Goal: Task Accomplishment & Management: Manage account settings

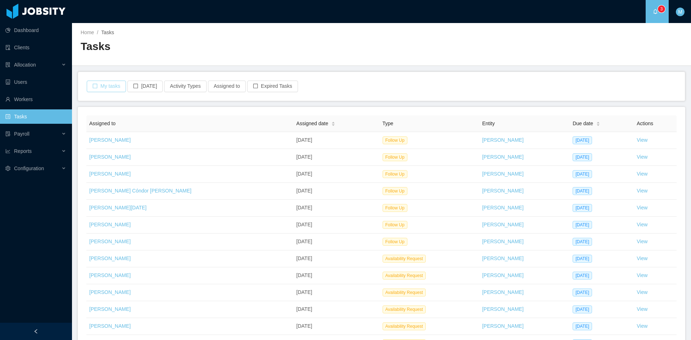
click at [105, 82] on button "My tasks" at bounding box center [106, 87] width 39 height 12
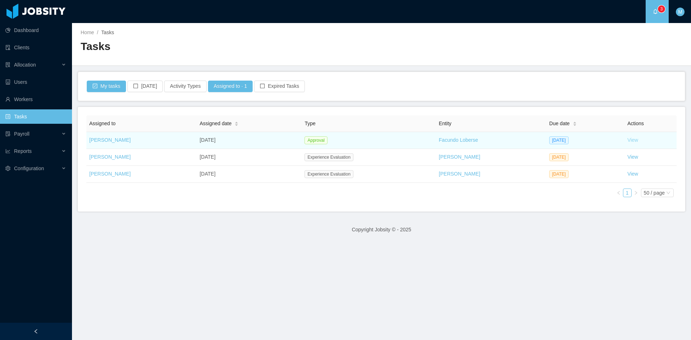
click at [627, 140] on link "View" at bounding box center [632, 140] width 11 height 6
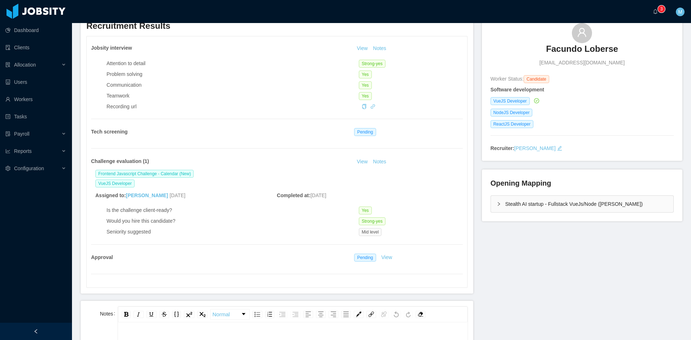
scroll to position [120, 0]
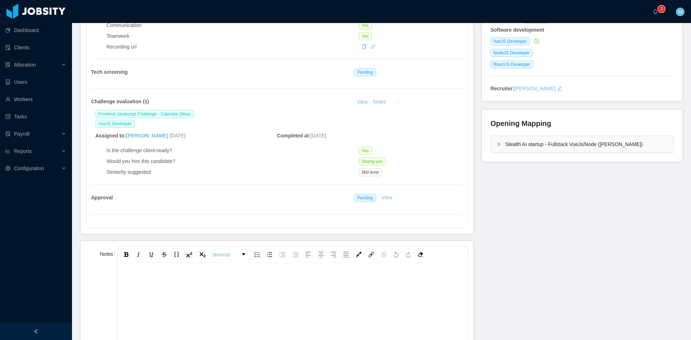
click at [297, 208] on div "Jobsity interview View Notes Attention to detail Strong-yes Problem solving Yes…" at bounding box center [277, 102] width 380 height 251
click at [373, 102] on button "Notes" at bounding box center [379, 102] width 19 height 9
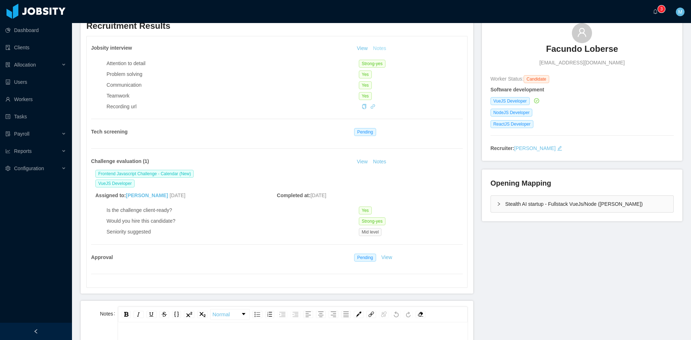
click at [377, 49] on button "Notes" at bounding box center [379, 48] width 19 height 9
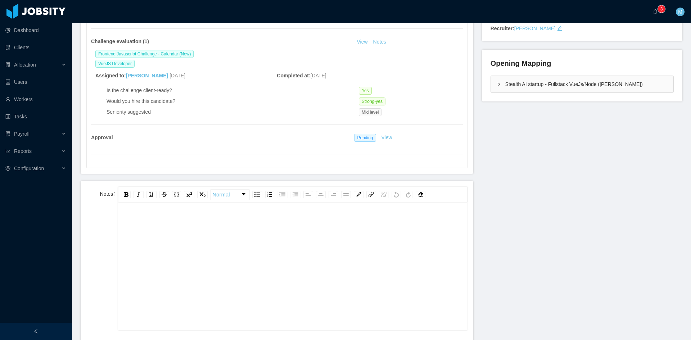
scroll to position [240, 0]
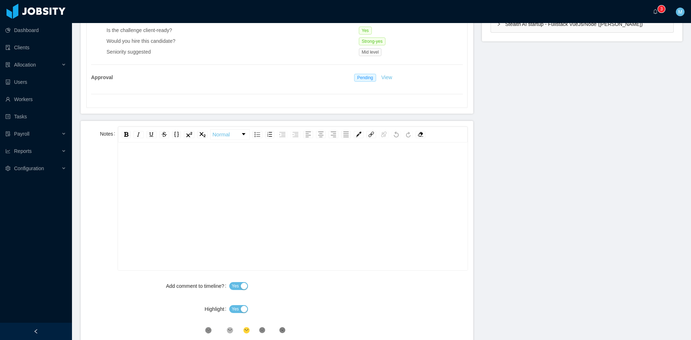
click at [244, 202] on div "rdw-editor" at bounding box center [293, 218] width 338 height 126
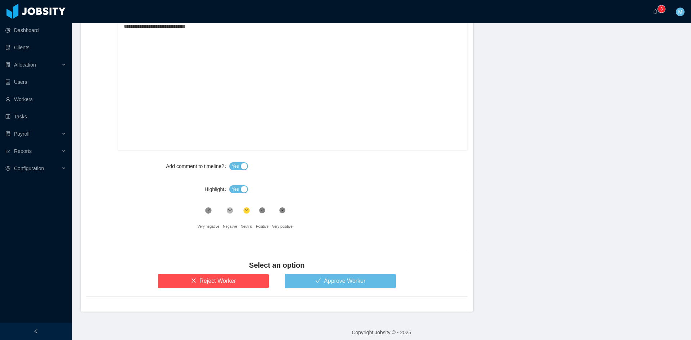
scroll to position [365, 0]
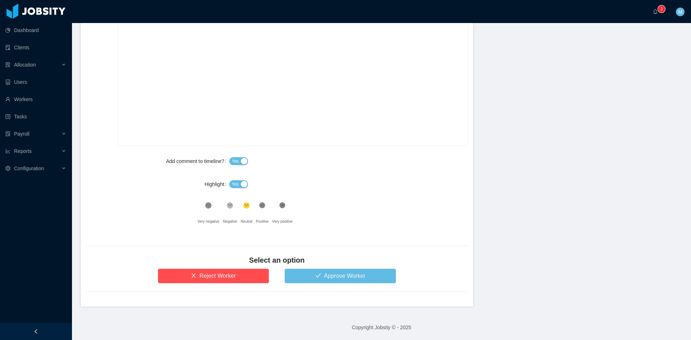
drag, startPoint x: 227, startPoint y: 180, endPoint x: 231, endPoint y: 181, distance: 4.0
click at [229, 180] on div "Highlight Yes" at bounding box center [276, 184] width 381 height 14
click at [234, 182] on span "Yes" at bounding box center [235, 184] width 7 height 7
click at [261, 207] on icon at bounding box center [262, 206] width 6 height 6
click at [311, 273] on button "Approve Worker" at bounding box center [340, 276] width 111 height 14
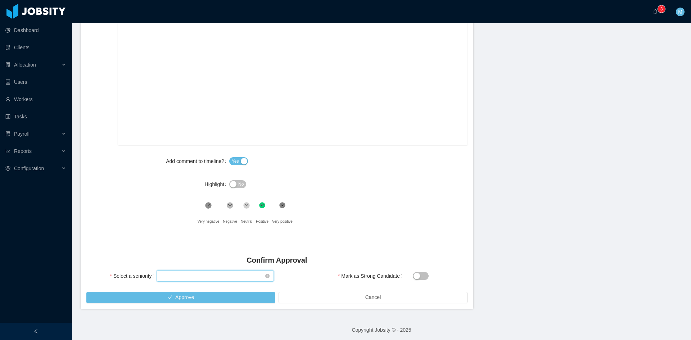
click at [218, 276] on div "Select seniority" at bounding box center [213, 276] width 104 height 11
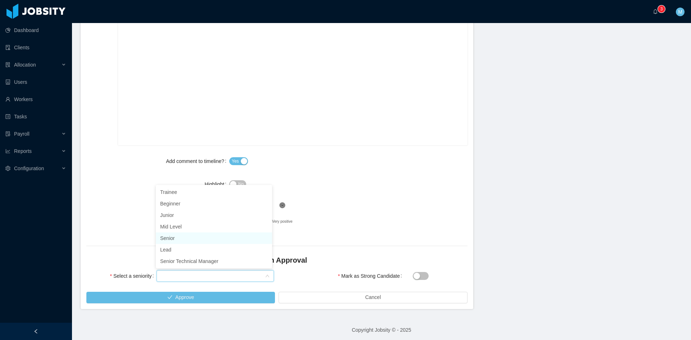
click at [175, 241] on li "Senior" at bounding box center [214, 239] width 116 height 12
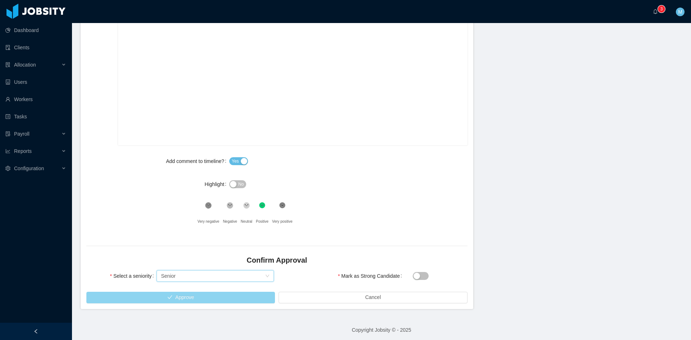
click at [197, 295] on button "Approve" at bounding box center [180, 298] width 189 height 12
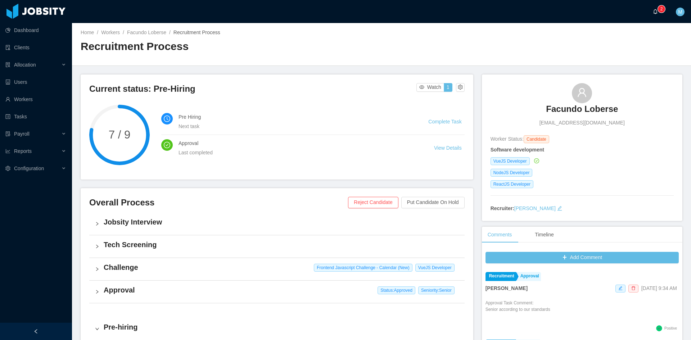
click at [656, 14] on icon "icon: bell" at bounding box center [655, 11] width 5 height 5
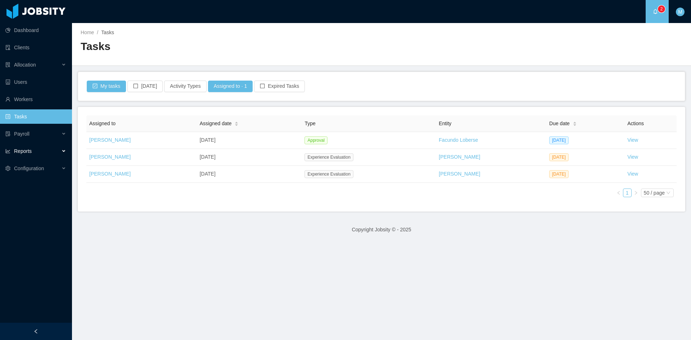
click at [57, 149] on div "Reports" at bounding box center [36, 151] width 72 height 14
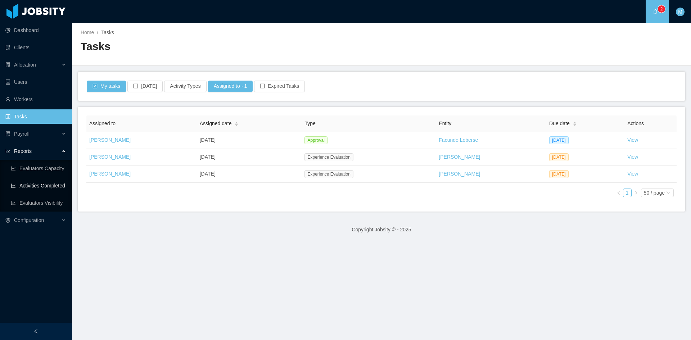
click at [61, 187] on link "Activities Completed" at bounding box center [38, 186] width 55 height 14
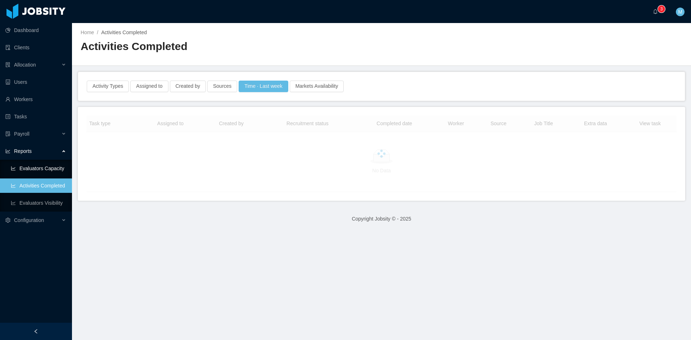
click at [58, 168] on link "Evaluators Capacity" at bounding box center [38, 168] width 55 height 14
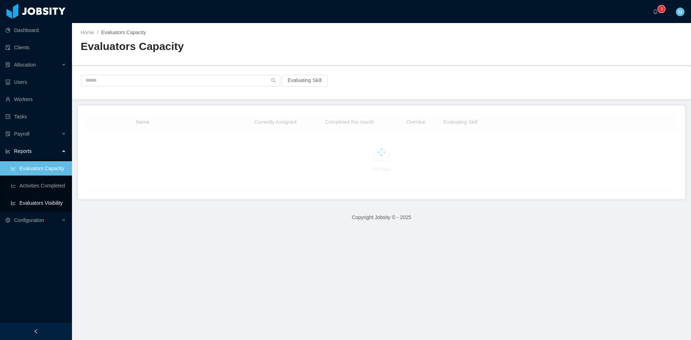
click at [54, 204] on link "Evaluators Visibility" at bounding box center [38, 203] width 55 height 14
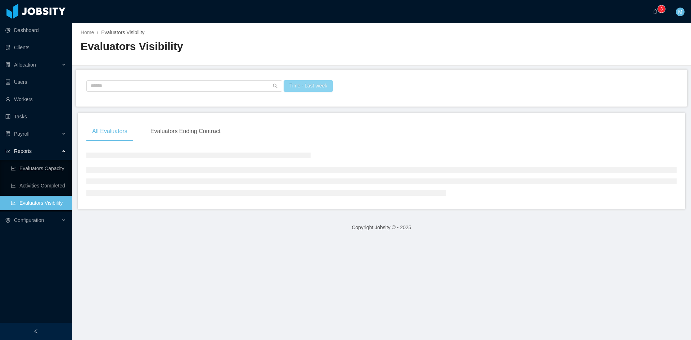
click at [308, 88] on button "Time · Last week" at bounding box center [308, 86] width 49 height 12
click at [279, 116] on div "Time Last Week" at bounding box center [303, 118] width 116 height 11
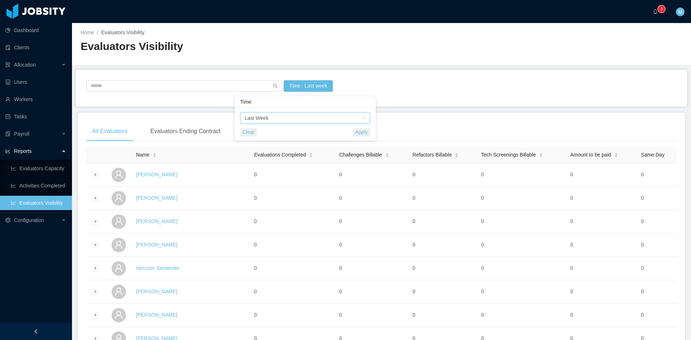
click at [267, 121] on div "Last Week" at bounding box center [257, 118] width 24 height 11
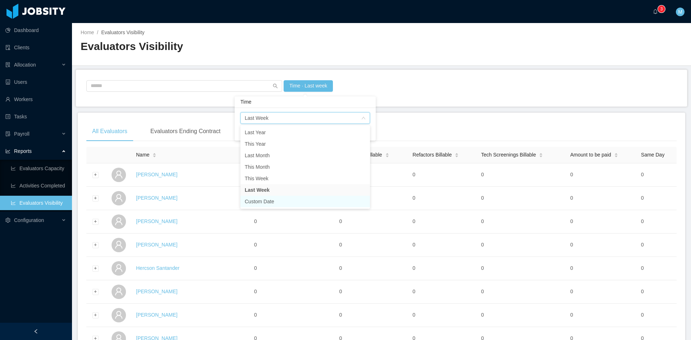
click at [267, 200] on li "Custom Date" at bounding box center [305, 202] width 130 height 12
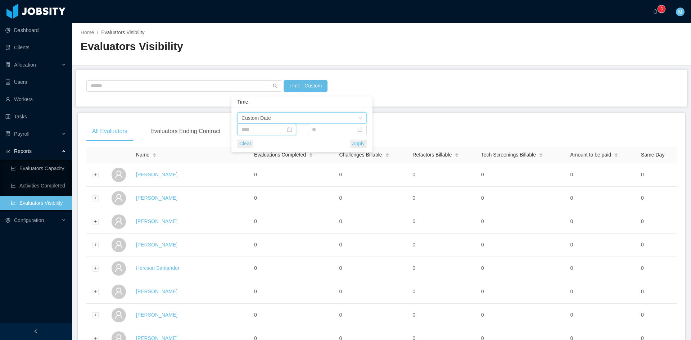
click at [249, 125] on input at bounding box center [266, 130] width 59 height 12
click at [252, 142] on link at bounding box center [251, 142] width 6 height 14
click at [313, 190] on div "15" at bounding box center [314, 190] width 9 height 9
type input "**********"
click at [334, 131] on input at bounding box center [337, 130] width 59 height 12
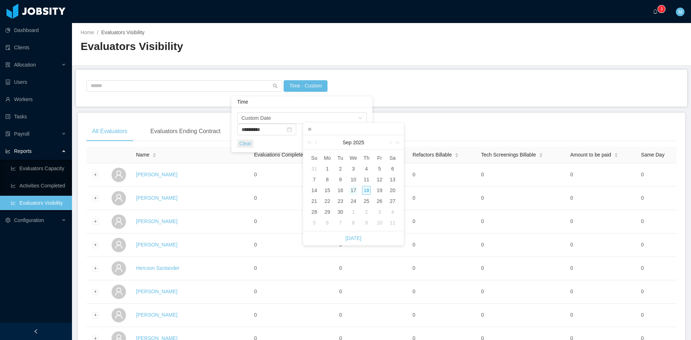
click at [354, 193] on div "17" at bounding box center [353, 190] width 9 height 9
type input "**********"
click at [357, 144] on button "Apply" at bounding box center [358, 144] width 17 height 8
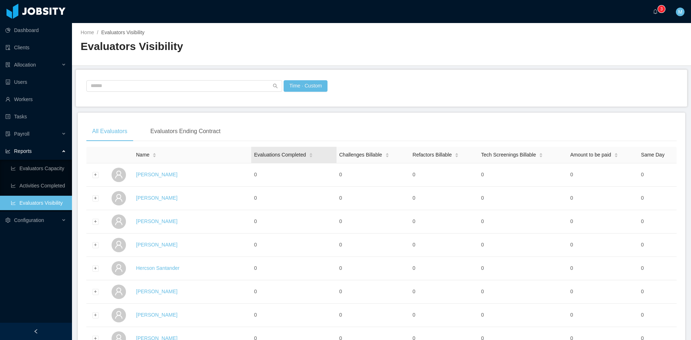
click at [311, 156] on icon "icon: caret-down" at bounding box center [311, 157] width 3 height 2
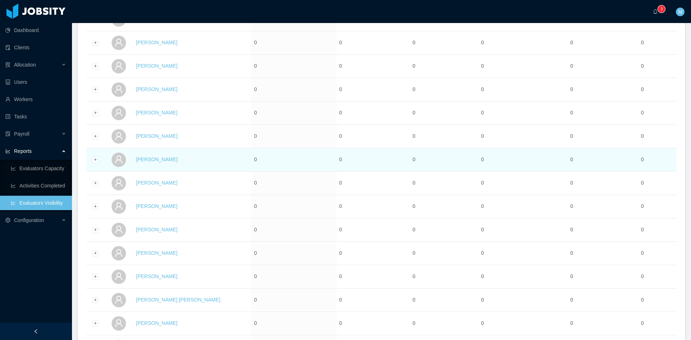
scroll to position [1052, 0]
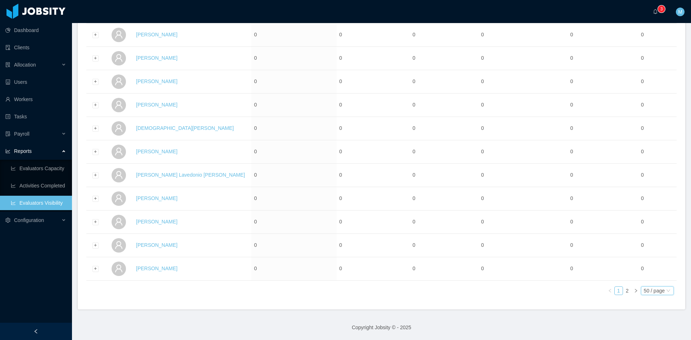
click at [649, 291] on div "50 / page" at bounding box center [654, 291] width 21 height 8
click at [649, 280] on li "500 / page" at bounding box center [651, 280] width 33 height 12
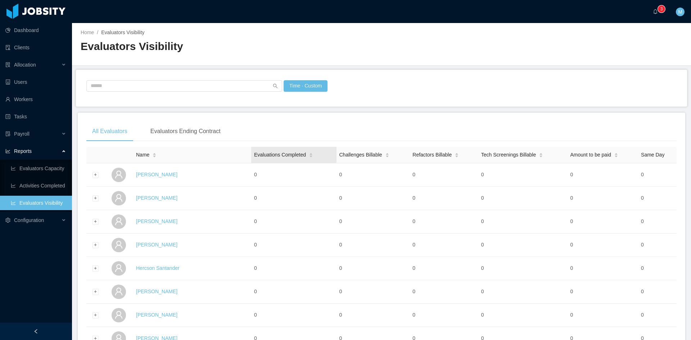
click at [306, 152] on div "Evaluations Completed" at bounding box center [283, 155] width 59 height 8
click at [305, 159] on div "Evaluations Completed" at bounding box center [283, 155] width 59 height 8
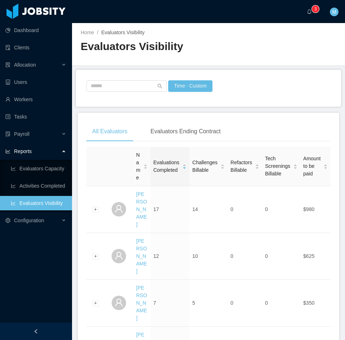
click at [33, 332] on div at bounding box center [36, 330] width 72 height 17
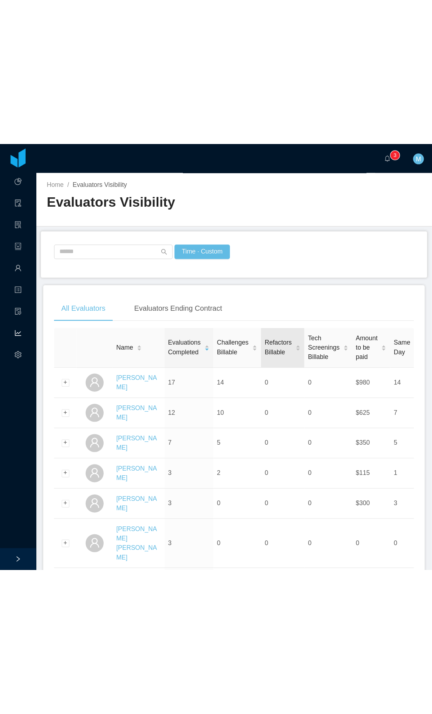
scroll to position [60, 0]
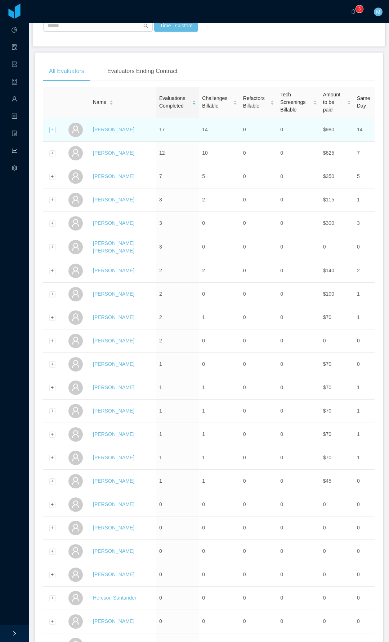
click at [50, 129] on div "Expand row" at bounding box center [52, 130] width 6 height 6
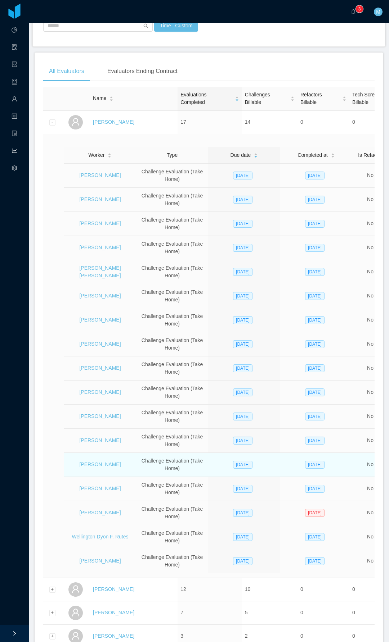
drag, startPoint x: 56, startPoint y: 464, endPoint x: 127, endPoint y: 465, distance: 71.3
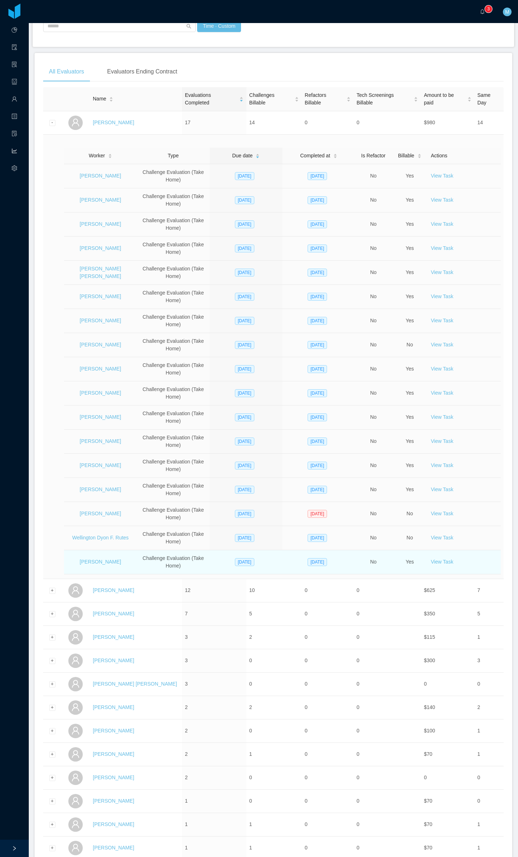
scroll to position [0, 0]
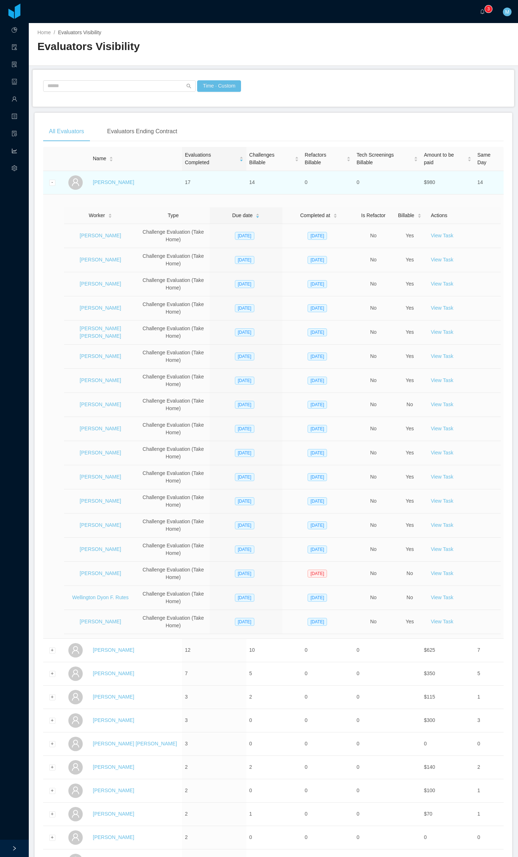
click at [45, 184] on td at bounding box center [52, 182] width 18 height 23
click at [51, 185] on div "Collapse row" at bounding box center [52, 183] width 6 height 6
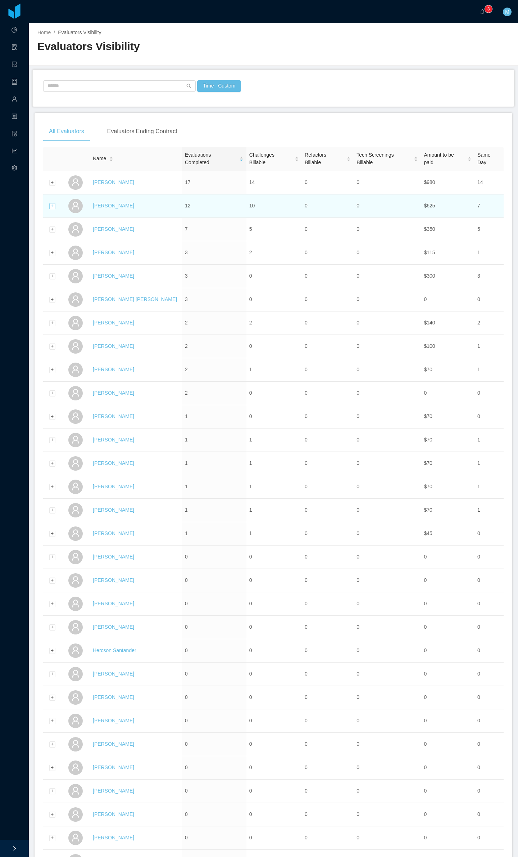
click at [52, 209] on div "Expand row" at bounding box center [52, 206] width 6 height 6
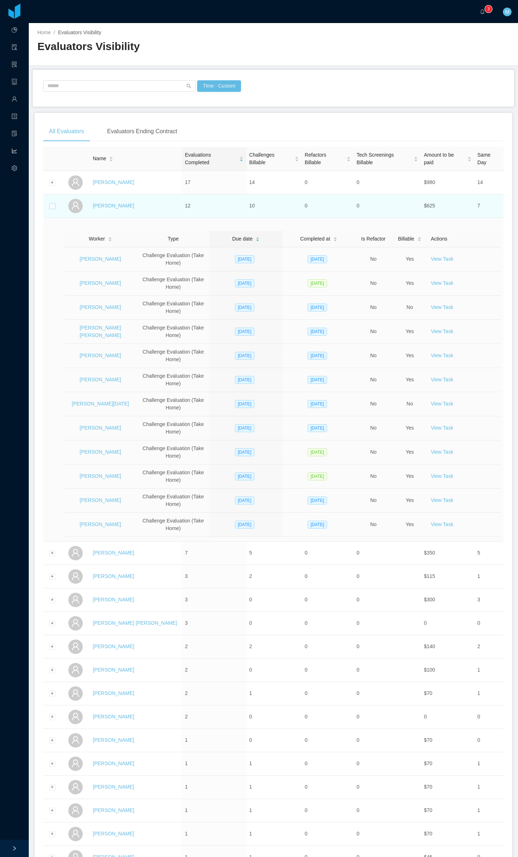
click at [52, 206] on div "Collapse row" at bounding box center [52, 206] width 6 height 6
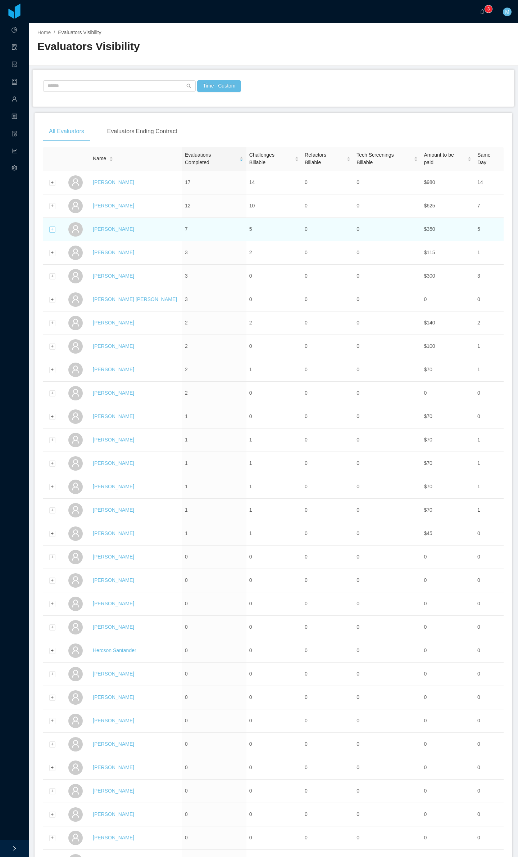
click at [52, 232] on div "Expand row" at bounding box center [52, 229] width 6 height 6
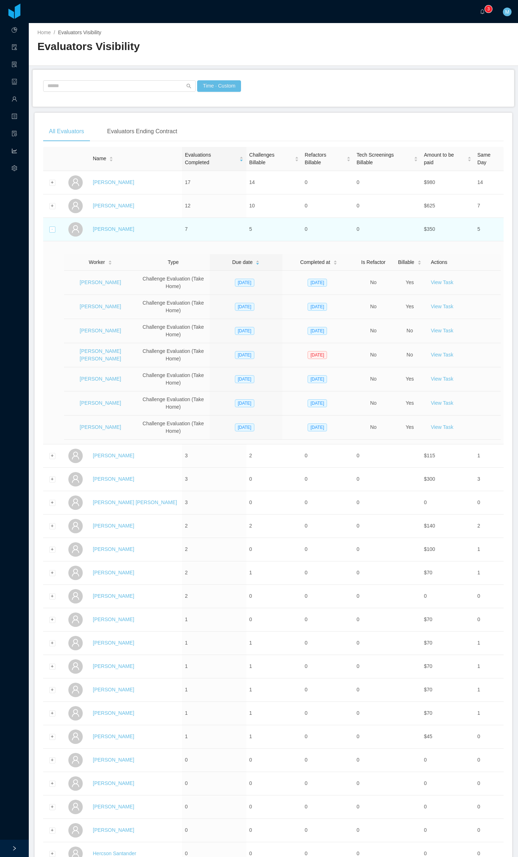
click at [55, 228] on div "Collapse row" at bounding box center [52, 229] width 6 height 6
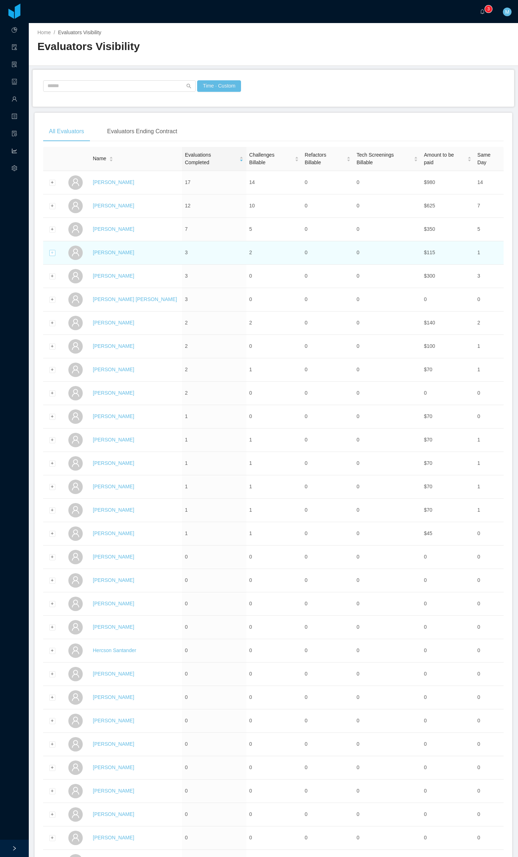
click at [52, 253] on div "Expand row" at bounding box center [52, 253] width 6 height 6
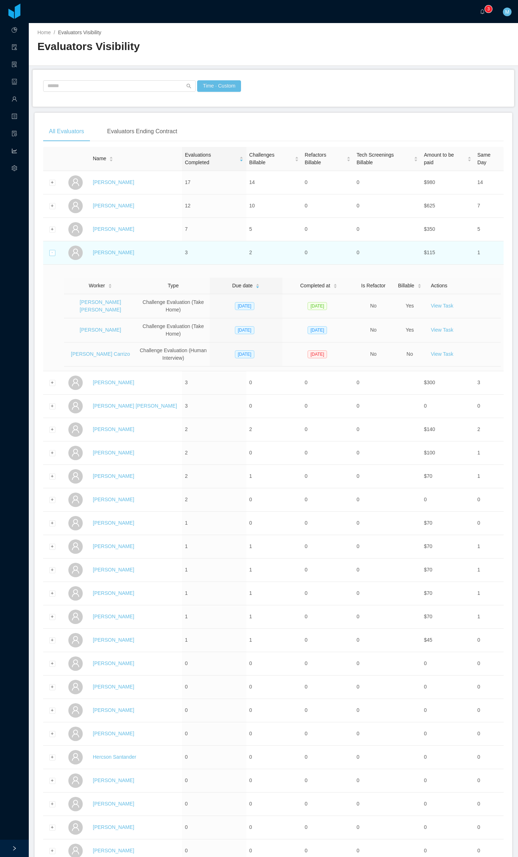
click at [54, 254] on div "Collapse row" at bounding box center [52, 253] width 6 height 6
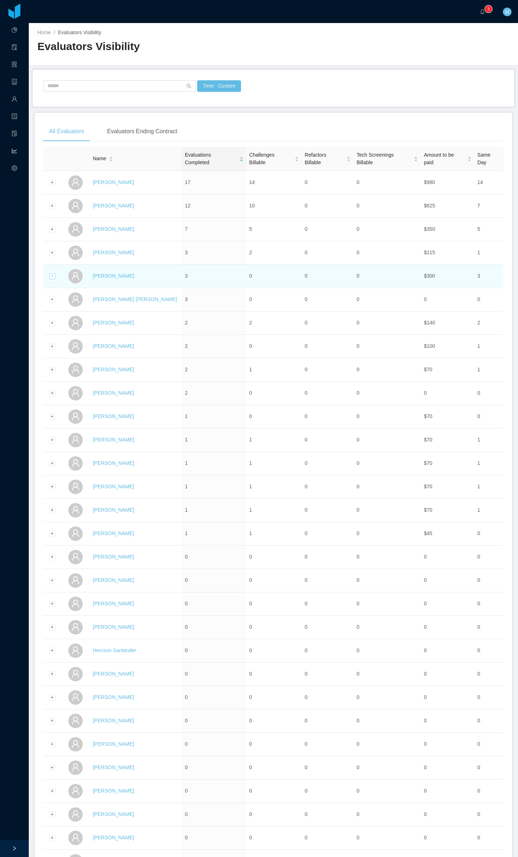
click at [54, 277] on div "Expand row" at bounding box center [52, 276] width 6 height 6
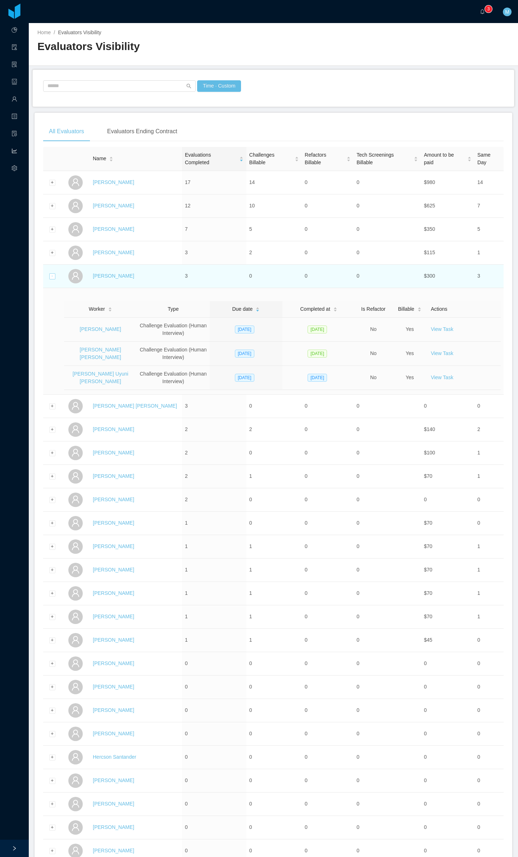
click at [52, 279] on div "Collapse row" at bounding box center [52, 276] width 6 height 6
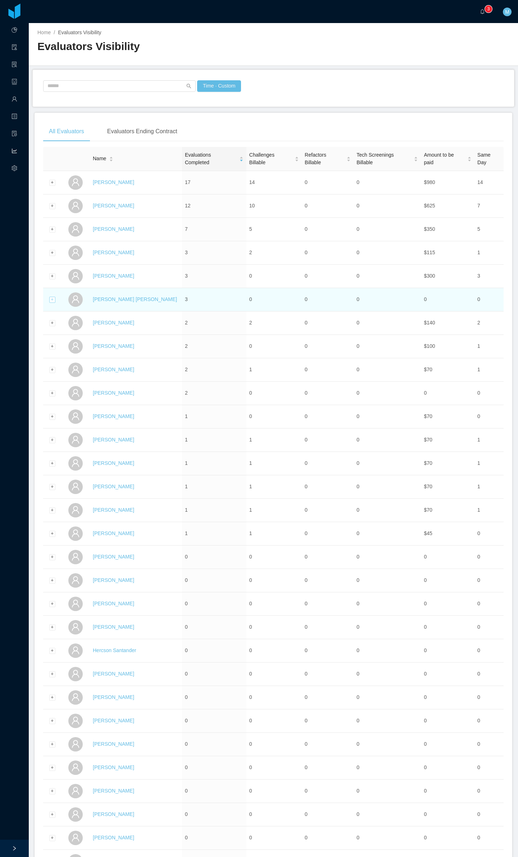
click at [52, 299] on div "Expand row" at bounding box center [52, 300] width 6 height 6
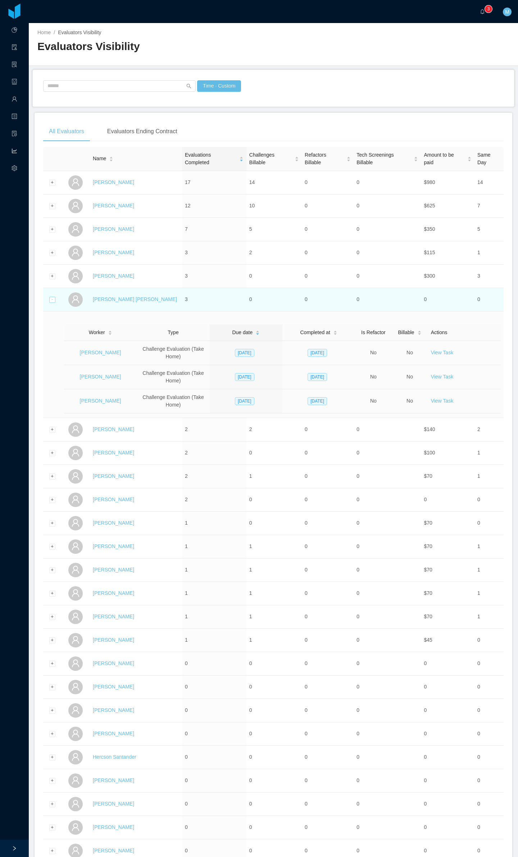
click at [52, 299] on div "Collapse row" at bounding box center [52, 300] width 6 height 6
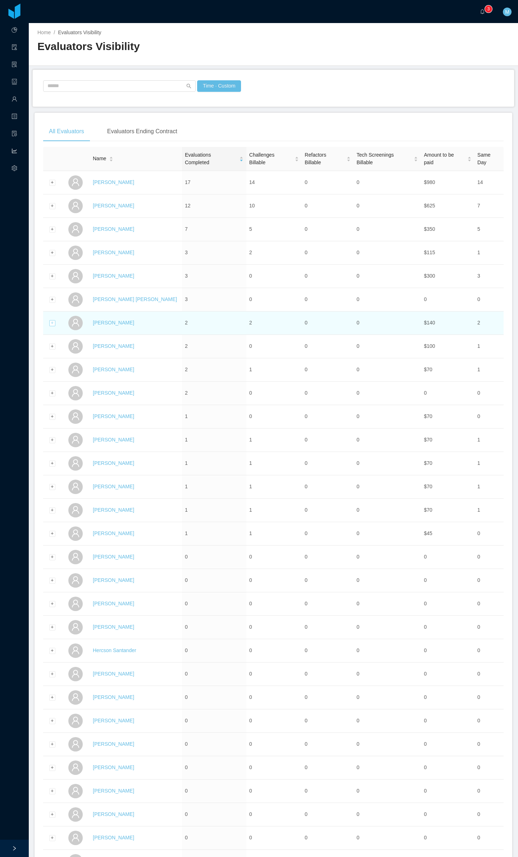
click at [52, 322] on div "Expand row" at bounding box center [52, 323] width 6 height 6
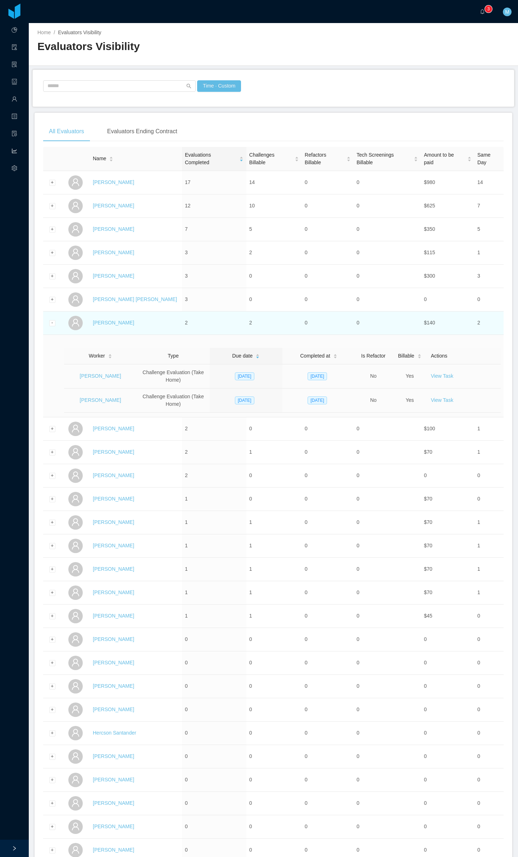
click at [57, 323] on td at bounding box center [52, 322] width 18 height 23
click at [51, 323] on div "Collapse row" at bounding box center [52, 323] width 6 height 6
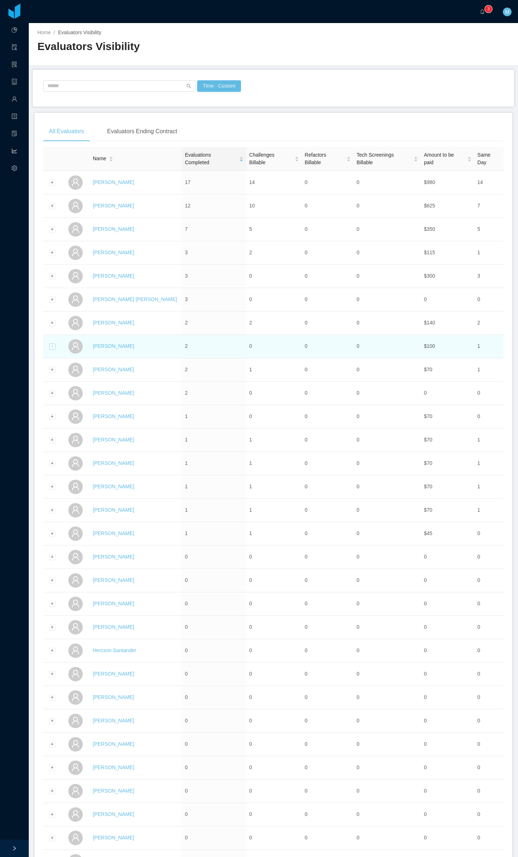
click at [54, 340] on div "Expand row" at bounding box center [52, 346] width 6 height 6
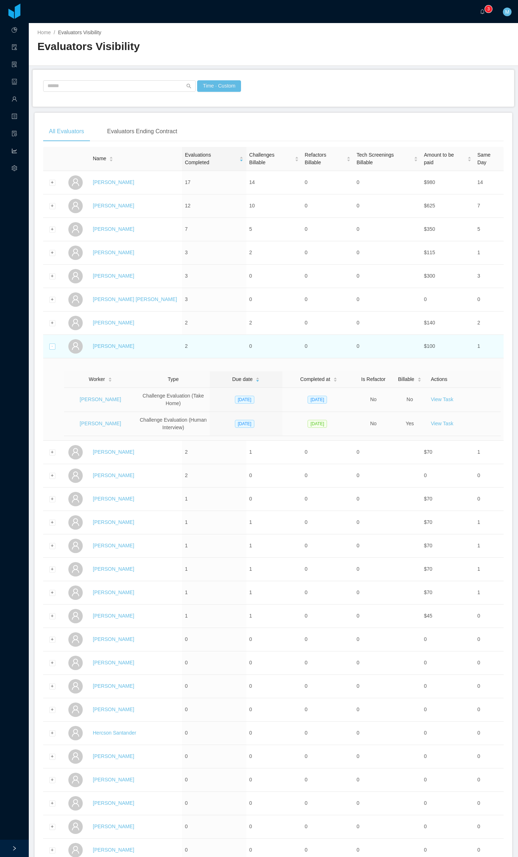
click at [51, 340] on div "Collapse row" at bounding box center [52, 346] width 6 height 6
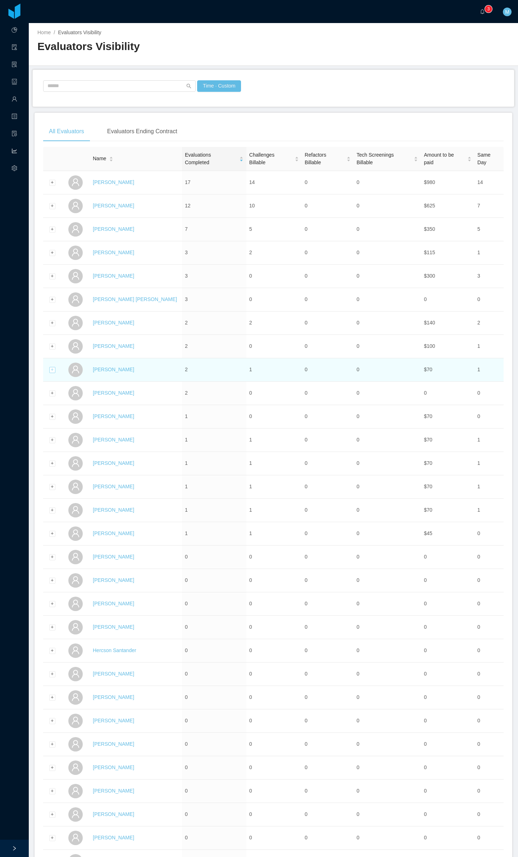
click at [54, 340] on div "Expand row" at bounding box center [52, 370] width 6 height 6
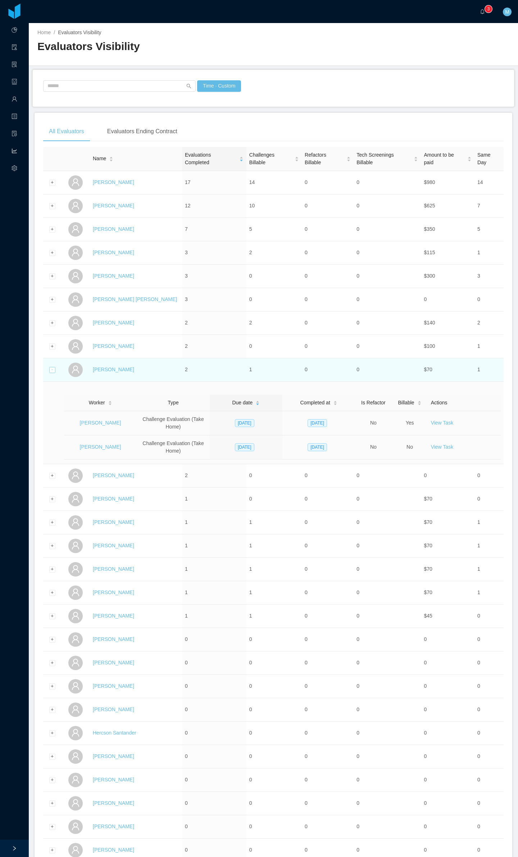
click at [55, 340] on td at bounding box center [52, 369] width 18 height 23
click at [55, 340] on div "Collapse row" at bounding box center [52, 370] width 6 height 6
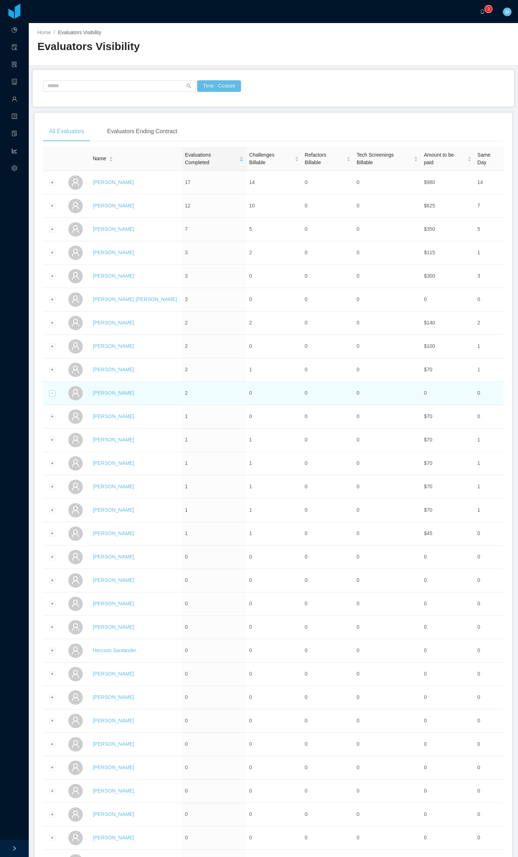
click at [52, 340] on div "Expand row" at bounding box center [52, 393] width 6 height 6
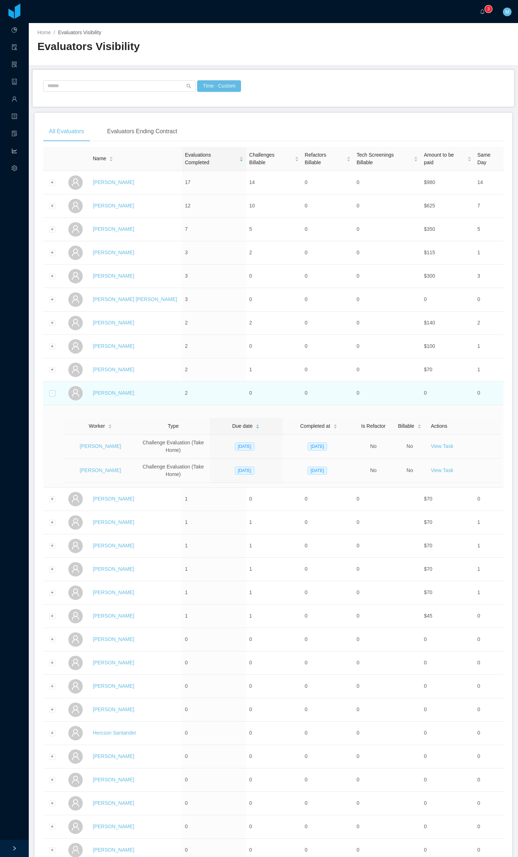
click at [55, 340] on div "Collapse row" at bounding box center [52, 393] width 6 height 6
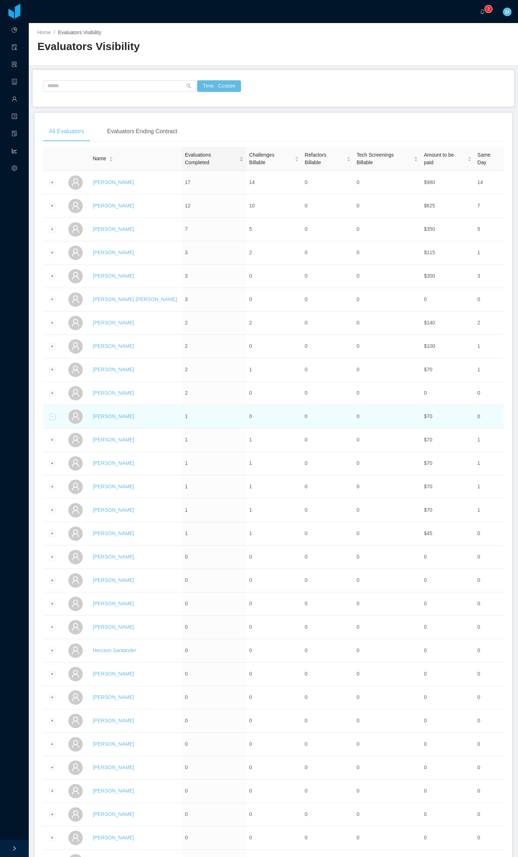
click at [52, 340] on div "Expand row" at bounding box center [52, 417] width 6 height 6
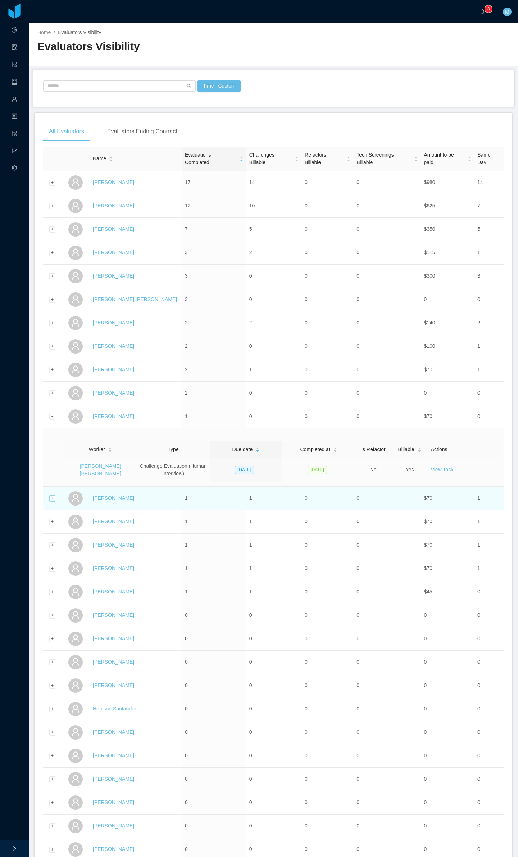
click at [50, 340] on div "Expand row" at bounding box center [52, 498] width 6 height 6
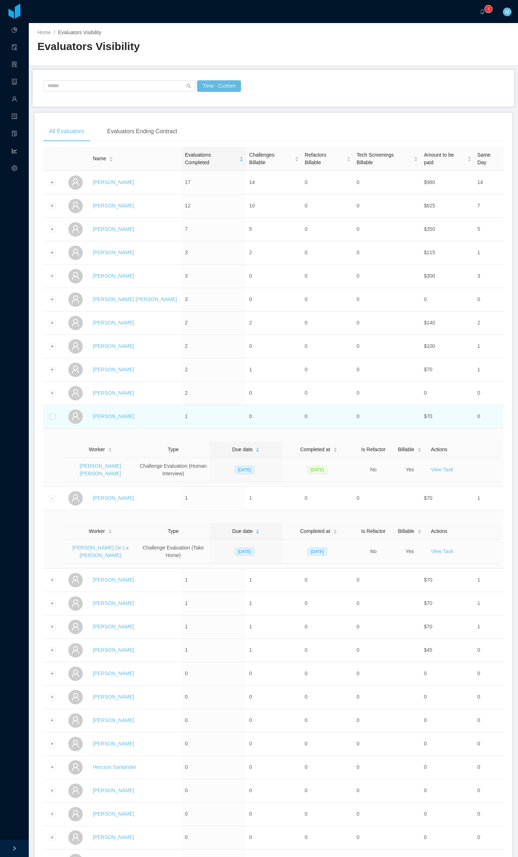
click at [54, 340] on div "Collapse row" at bounding box center [52, 417] width 6 height 6
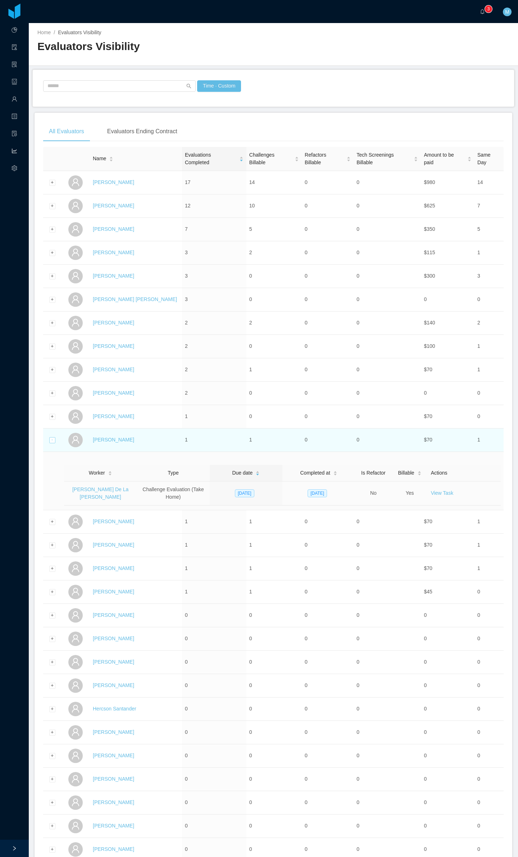
click at [53, 340] on div "Collapse row" at bounding box center [52, 440] width 6 height 6
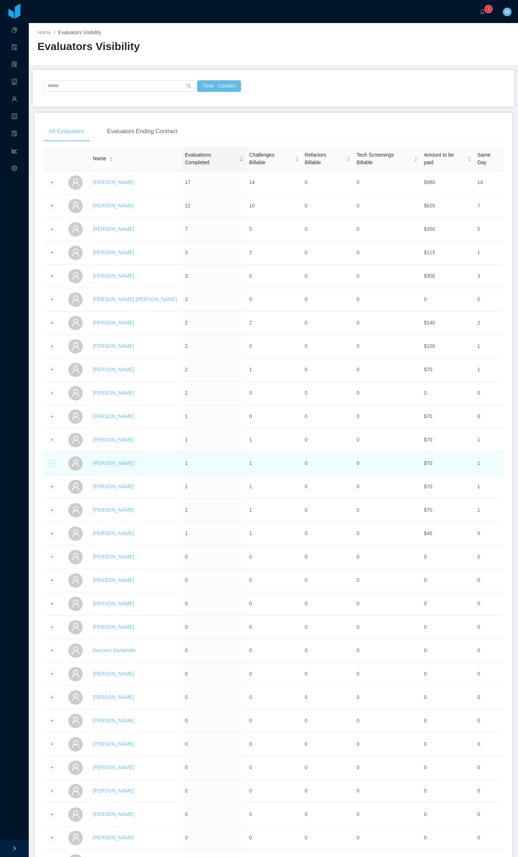
click at [51, 340] on div "Expand row" at bounding box center [52, 463] width 6 height 6
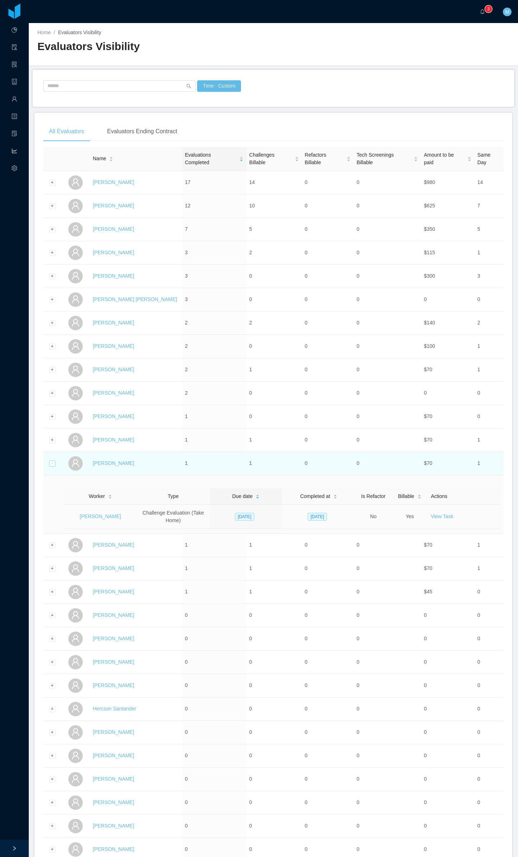
click at [52, 340] on div "Collapse row" at bounding box center [52, 463] width 6 height 6
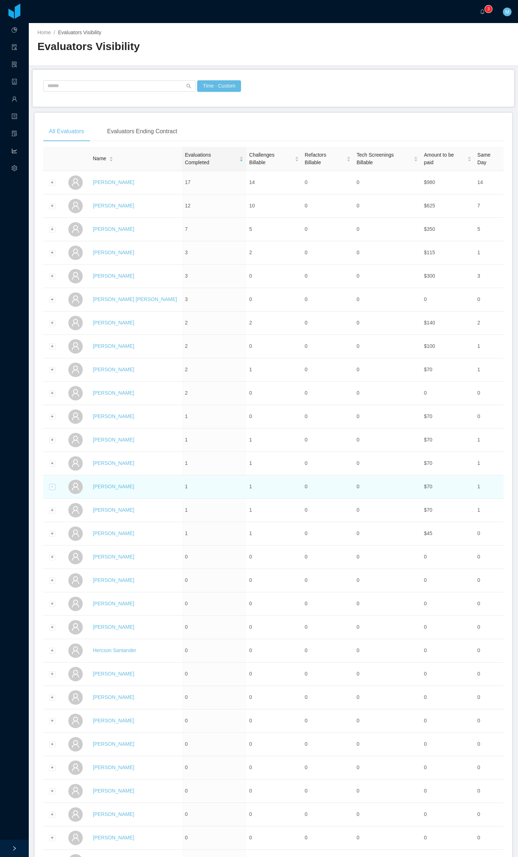
click at [52, 340] on div "Expand row" at bounding box center [52, 487] width 6 height 6
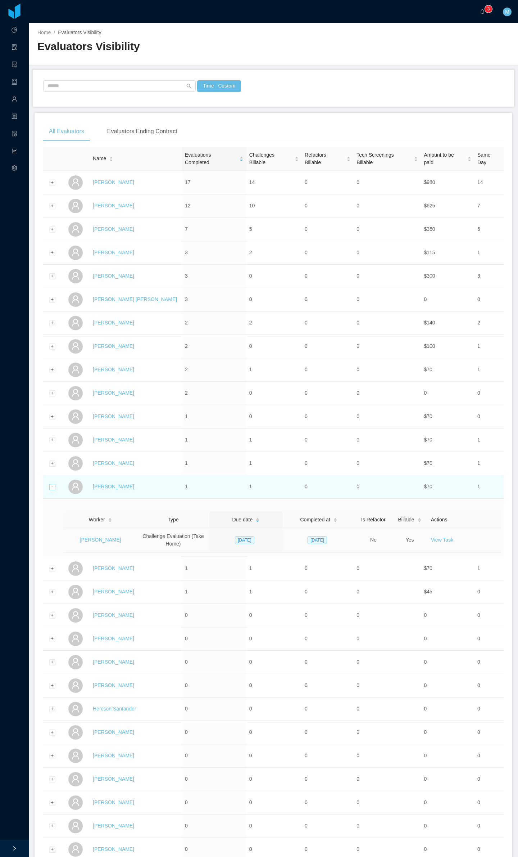
click at [52, 340] on div "Collapse row" at bounding box center [52, 487] width 6 height 6
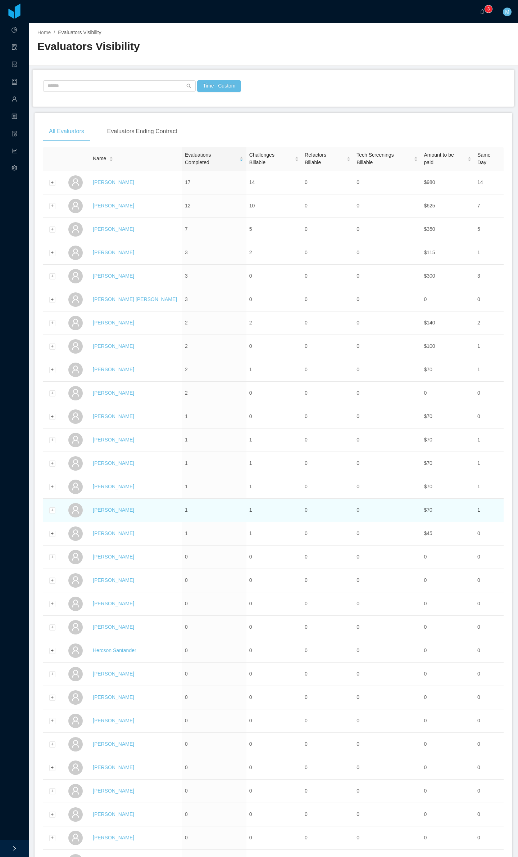
click at [57, 340] on td at bounding box center [52, 509] width 18 height 23
click at [52, 340] on div "Expand row" at bounding box center [52, 510] width 6 height 6
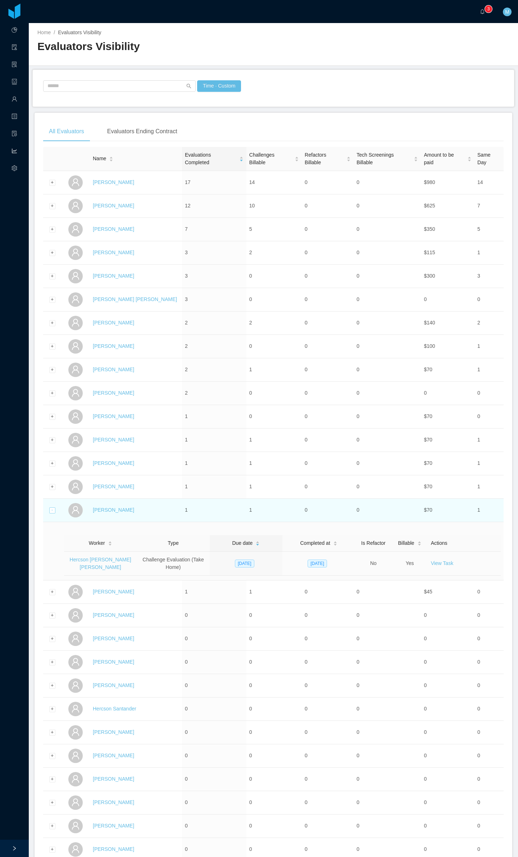
click at [55, 340] on div "Collapse row" at bounding box center [52, 510] width 6 height 6
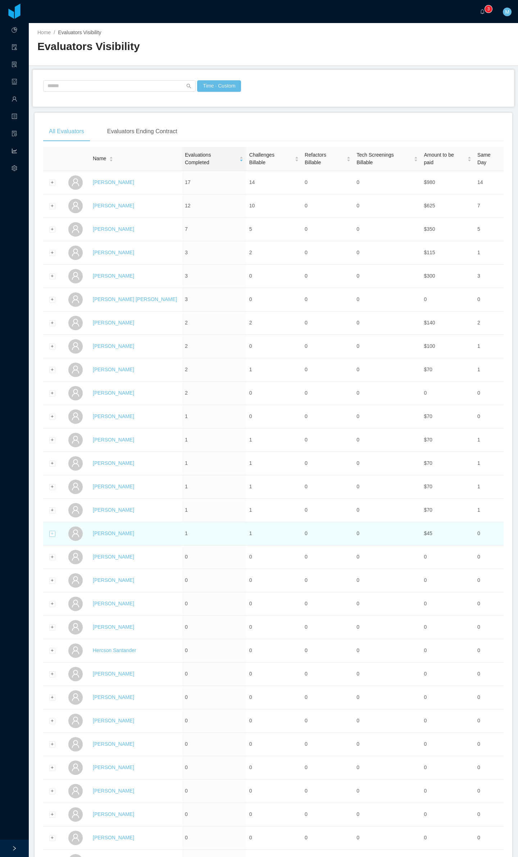
click at [52, 340] on div "Expand row" at bounding box center [52, 534] width 6 height 6
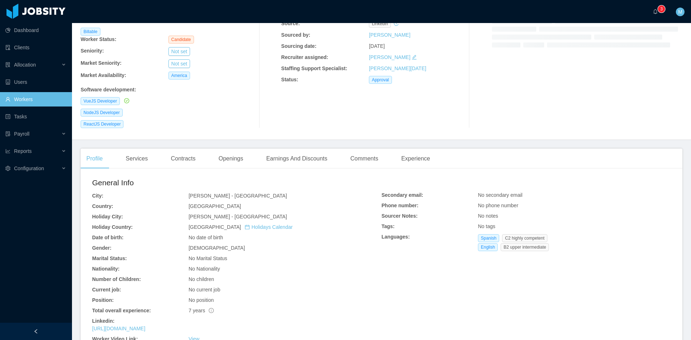
scroll to position [120, 0]
